Goal: Navigation & Orientation: Find specific page/section

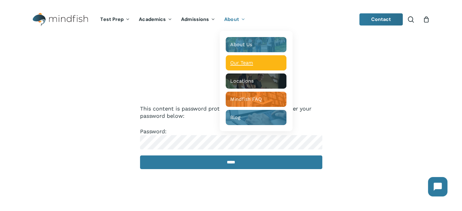
click at [241, 65] on div "Our Team" at bounding box center [256, 63] width 52 height 6
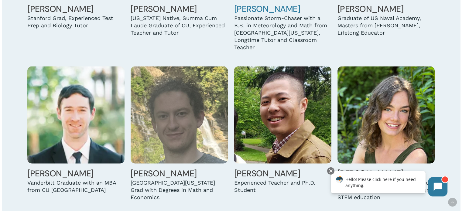
scroll to position [1281, 0]
